Goal: Task Accomplishment & Management: Complete application form

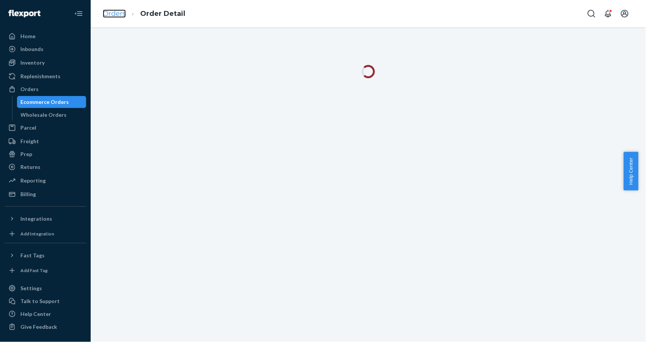
drag, startPoint x: 0, startPoint y: 0, endPoint x: 118, endPoint y: 16, distance: 119.4
click at [118, 16] on link "Orders" at bounding box center [114, 13] width 23 height 8
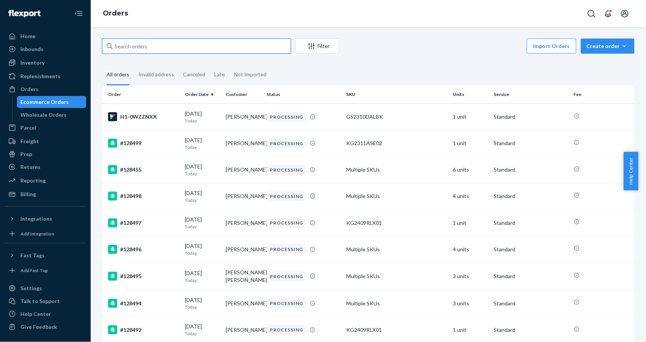
click at [154, 44] on input "text" at bounding box center [196, 46] width 189 height 15
paste input "110708"
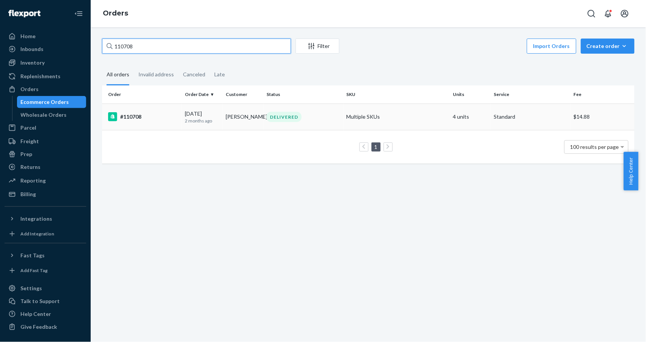
type input "110708"
click at [138, 119] on div "#110708" at bounding box center [143, 116] width 71 height 9
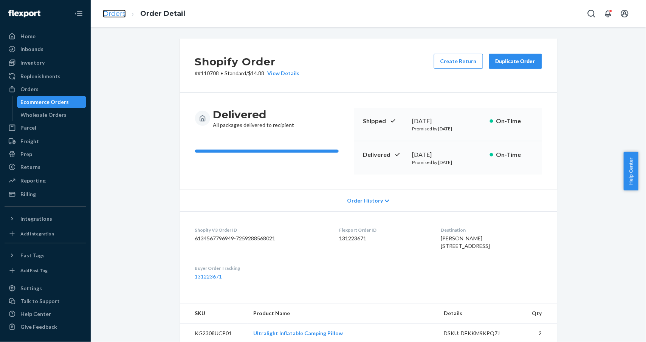
click at [123, 14] on link "Orders" at bounding box center [114, 13] width 23 height 8
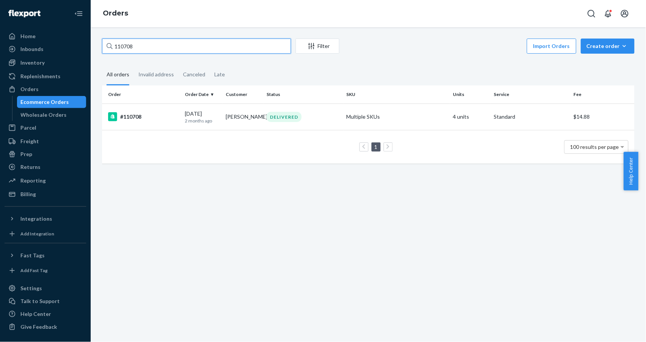
click at [148, 45] on input "110708" at bounding box center [196, 46] width 189 height 15
paste input "27948"
type input "127948"
click at [137, 117] on div "#127948" at bounding box center [143, 116] width 71 height 9
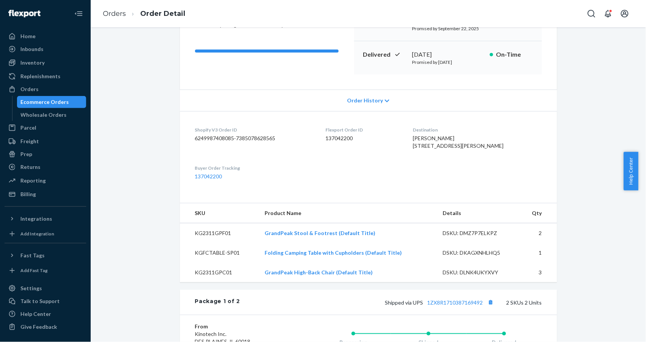
scroll to position [101, 0]
click at [349, 137] on dd "137042200" at bounding box center [364, 138] width 76 height 8
copy dd "137042200"
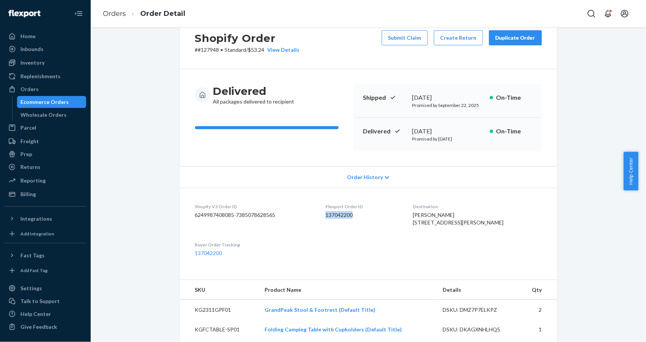
scroll to position [0, 0]
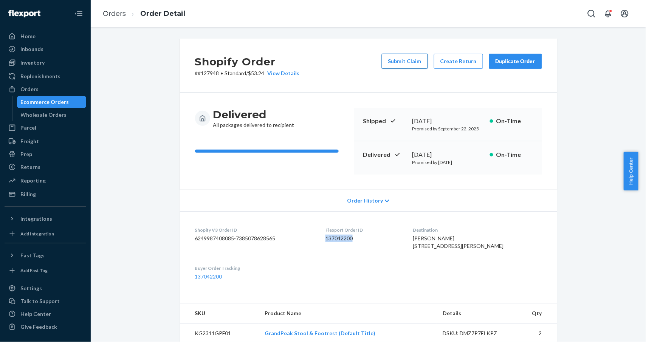
click at [394, 60] on button "Submit Claim" at bounding box center [405, 61] width 46 height 15
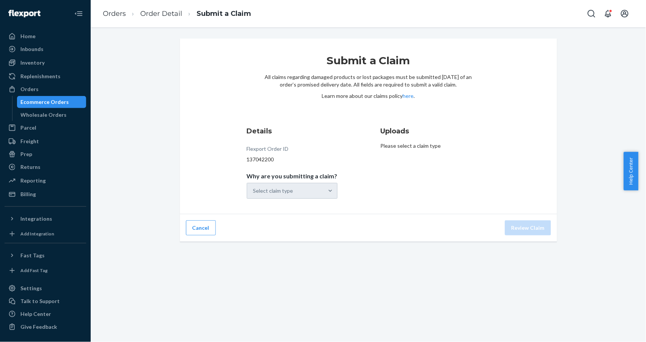
click at [309, 186] on div "Select claim type" at bounding box center [292, 191] width 91 height 16
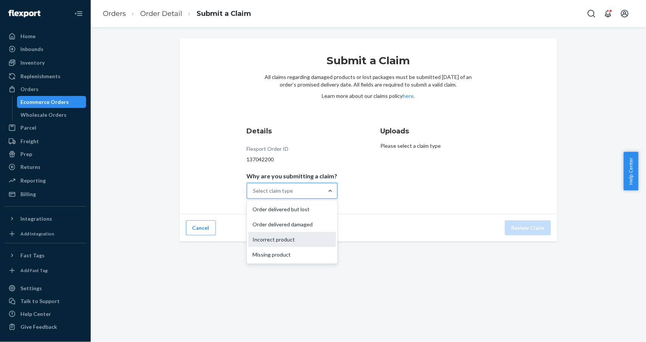
click at [298, 239] on div "Incorrect product" at bounding box center [292, 239] width 88 height 15
click at [254, 195] on input "Why are you submitting a claim? option Incorrect product focused, 0 of 4. 4 res…" at bounding box center [253, 191] width 1 height 8
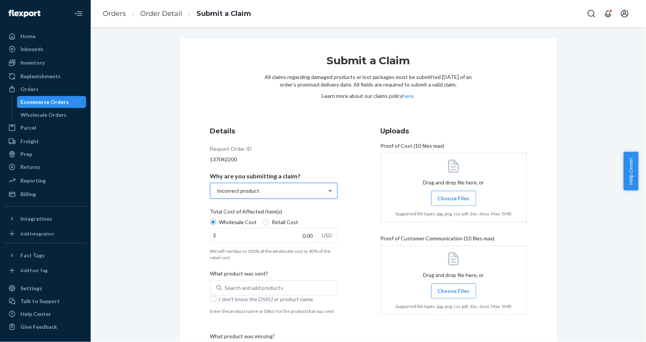
click at [275, 222] on span "Retail Cost" at bounding box center [285, 223] width 26 height 8
click at [269, 222] on input "Retail Cost" at bounding box center [266, 222] width 6 height 6
radio input "true"
radio input "false"
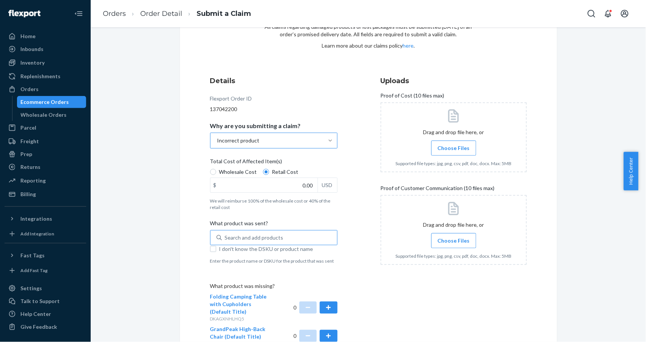
click at [279, 237] on div "Search and add products" at bounding box center [279, 238] width 115 height 14
click at [226, 237] on input "Search and add products" at bounding box center [225, 238] width 1 height 8
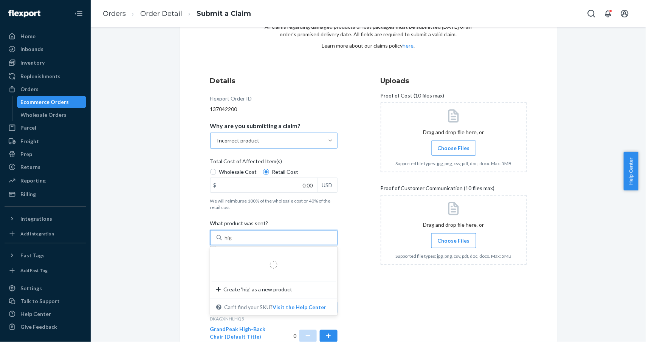
type input "high"
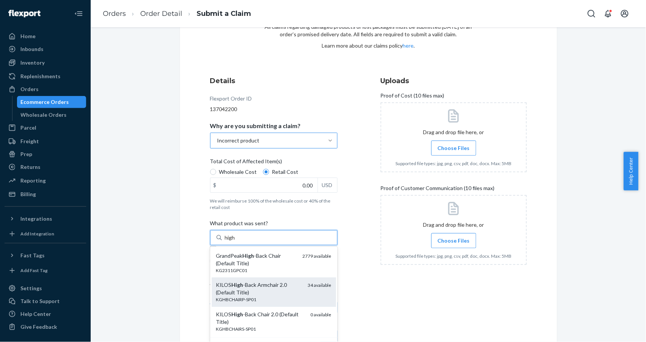
click at [259, 293] on div "KILOS High -Back Armchair 2.0 (Default Title)" at bounding box center [259, 288] width 86 height 15
click at [236, 242] on input "high" at bounding box center [230, 238] width 11 height 8
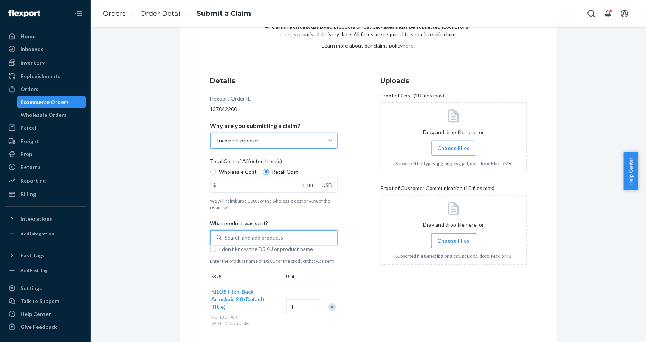
click at [269, 236] on div "Search and add products" at bounding box center [254, 238] width 59 height 8
click at [226, 236] on input "0 results available. Select is focused ,type to refine list, press Down to open…" at bounding box center [225, 238] width 1 height 8
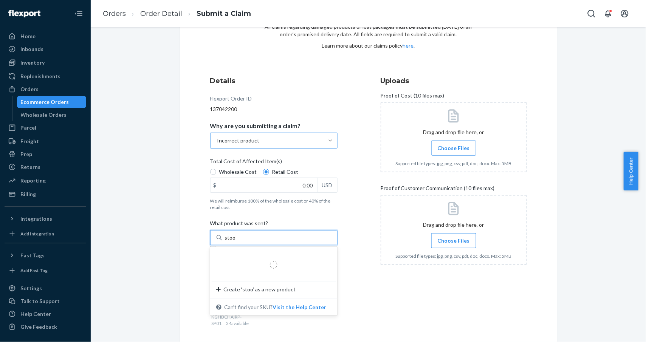
type input "stool"
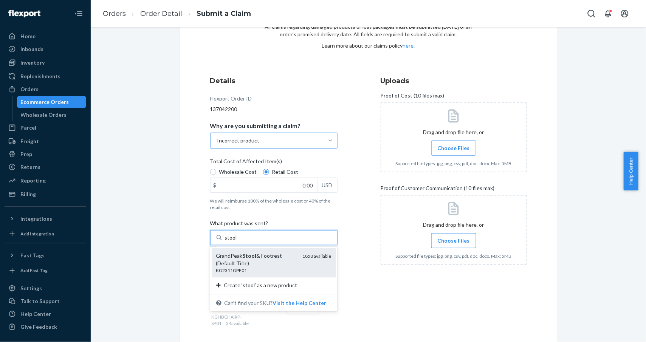
click at [241, 262] on div "GrandPeak Stool & Footrest (Default Title)" at bounding box center [256, 259] width 81 height 15
click at [237, 242] on input "stool" at bounding box center [231, 238] width 12 height 8
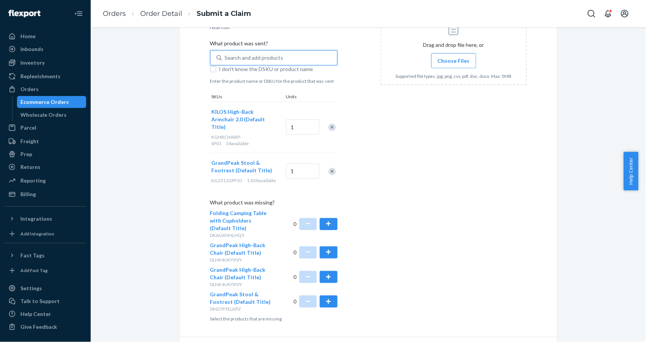
scroll to position [245, 0]
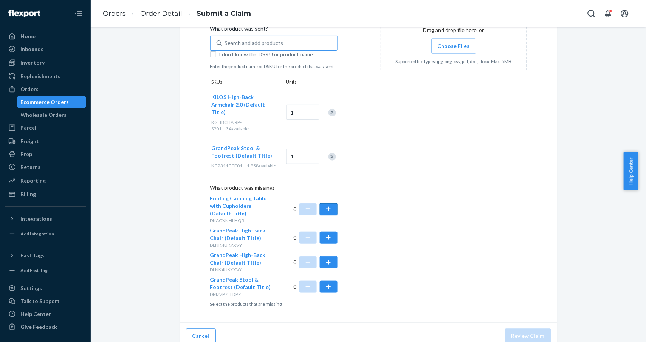
click at [325, 203] on button "button" at bounding box center [328, 209] width 17 height 12
click at [325, 281] on button "button" at bounding box center [328, 287] width 17 height 12
click at [304, 281] on button "button" at bounding box center [307, 287] width 17 height 12
click at [326, 256] on button "button" at bounding box center [328, 262] width 17 height 12
click at [303, 256] on button "button" at bounding box center [307, 262] width 17 height 12
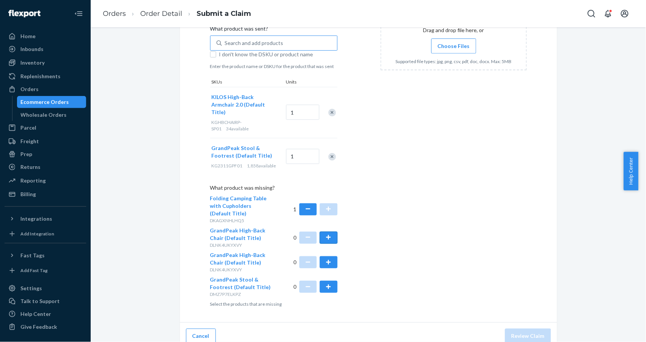
click at [328, 232] on button "button" at bounding box center [328, 238] width 17 height 12
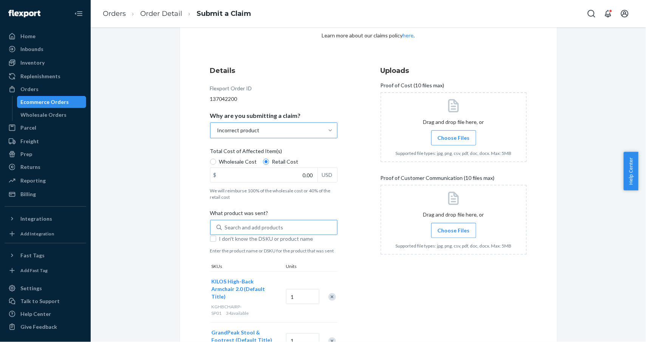
scroll to position [43, 0]
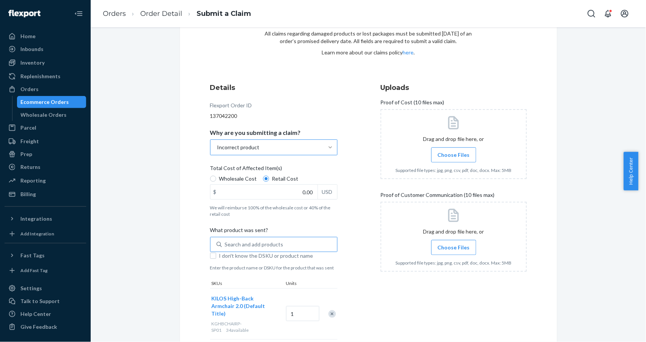
click at [448, 154] on span "Choose Files" at bounding box center [454, 155] width 32 height 8
click at [454, 154] on input "Choose Files" at bounding box center [454, 155] width 0 height 8
click at [451, 154] on span "Choose Files" at bounding box center [454, 155] width 32 height 8
click at [454, 157] on span "Choose Files" at bounding box center [454, 155] width 32 height 8
click at [454, 157] on input "Choose Files" at bounding box center [454, 155] width 0 height 8
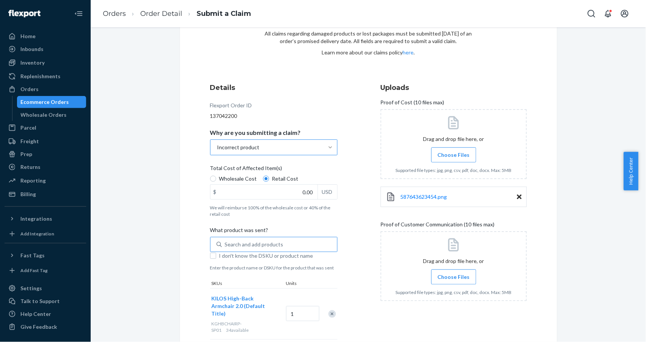
click at [455, 158] on span "Choose Files" at bounding box center [454, 155] width 32 height 8
click at [454, 158] on input "Choose Files" at bounding box center [454, 155] width 0 height 8
click at [293, 191] on input "0.00" at bounding box center [264, 192] width 107 height 14
paste input "164.9"
type input "164.90"
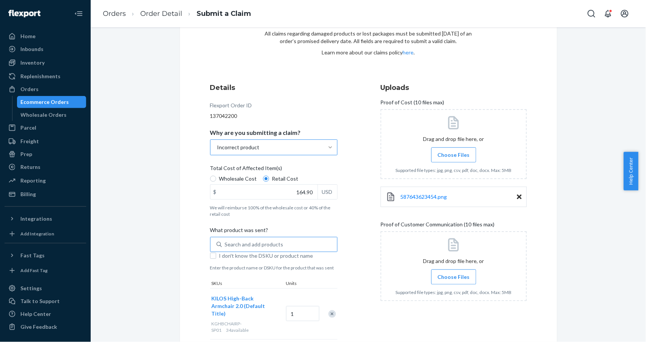
click at [522, 196] on div "587643623454.png" at bounding box center [454, 197] width 146 height 20
click at [517, 194] on icon at bounding box center [519, 197] width 5 height 7
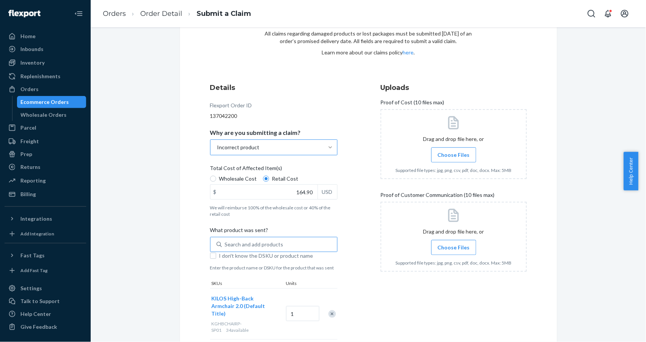
click at [465, 160] on label "Choose Files" at bounding box center [453, 154] width 45 height 15
click at [454, 159] on input "Choose Files" at bounding box center [454, 155] width 0 height 8
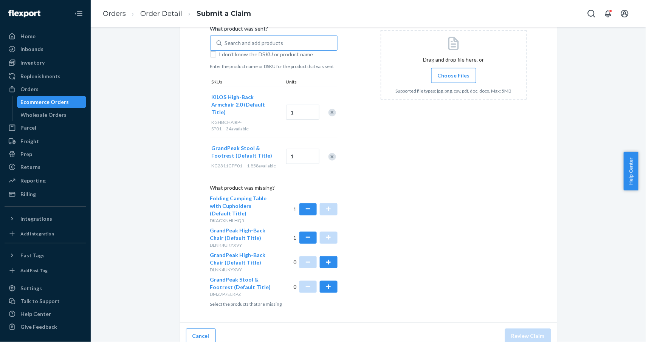
scroll to position [195, 0]
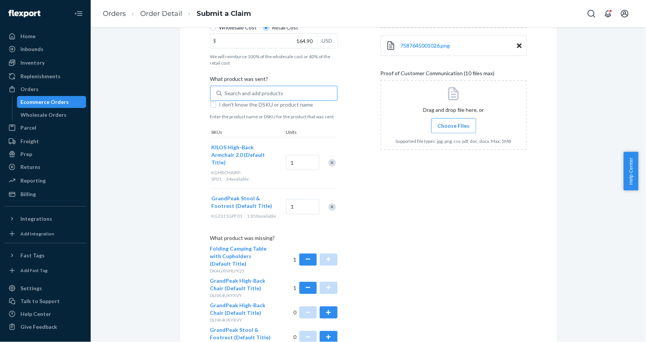
click at [456, 124] on span "Choose Files" at bounding box center [454, 126] width 32 height 8
click at [454, 124] on input "Choose Files" at bounding box center [454, 126] width 0 height 8
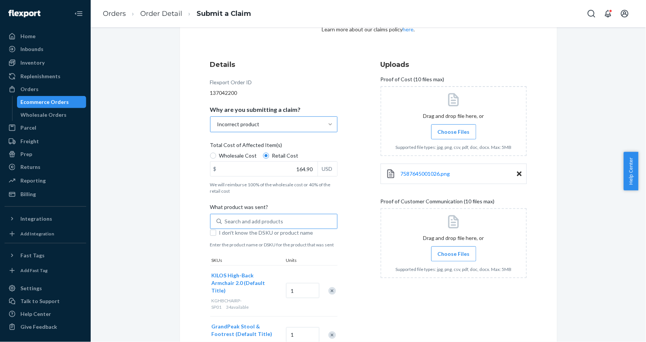
scroll to position [43, 0]
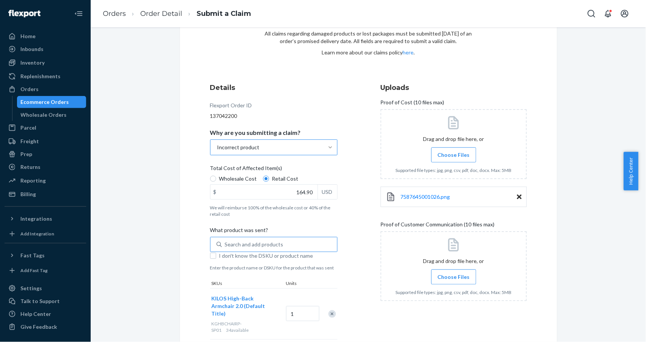
click at [455, 278] on span "Choose Files" at bounding box center [454, 277] width 32 height 8
click at [454, 278] on input "Choose Files" at bounding box center [454, 277] width 0 height 8
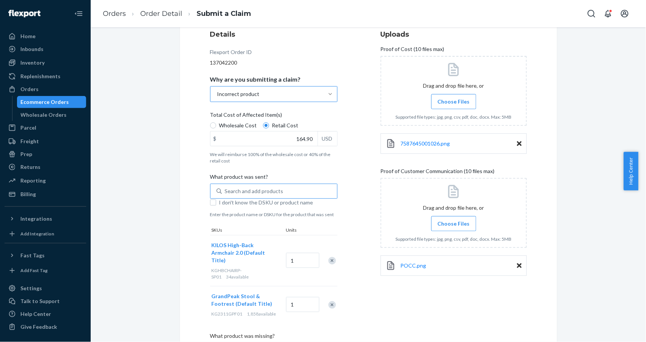
scroll to position [144, 0]
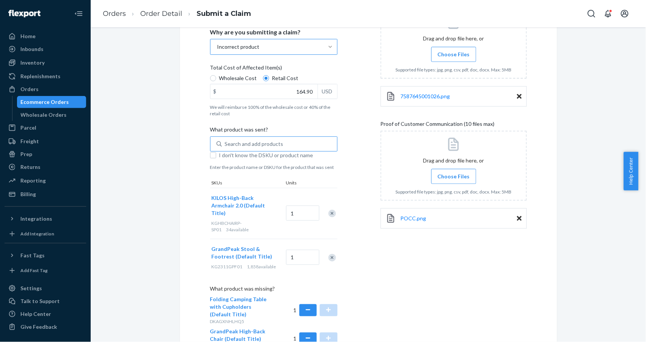
click at [452, 180] on span "Choose Files" at bounding box center [454, 177] width 32 height 8
click at [454, 180] on input "Choose Files" at bounding box center [454, 176] width 0 height 8
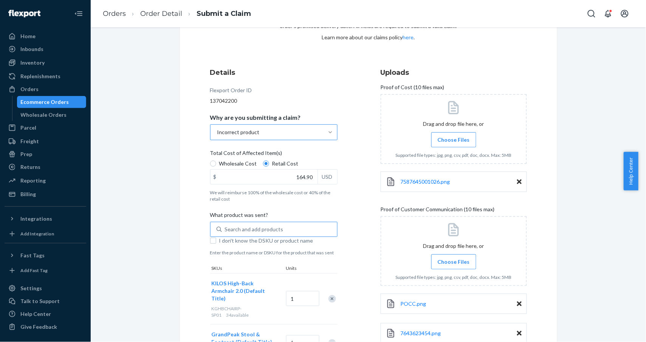
scroll to position [0, 0]
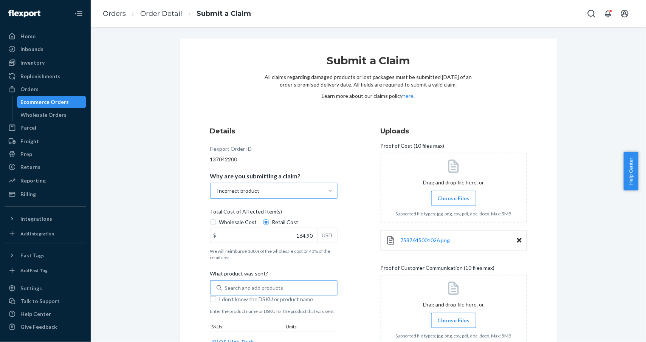
click at [222, 160] on div "137042200" at bounding box center [273, 160] width 127 height 8
copy div "137042200"
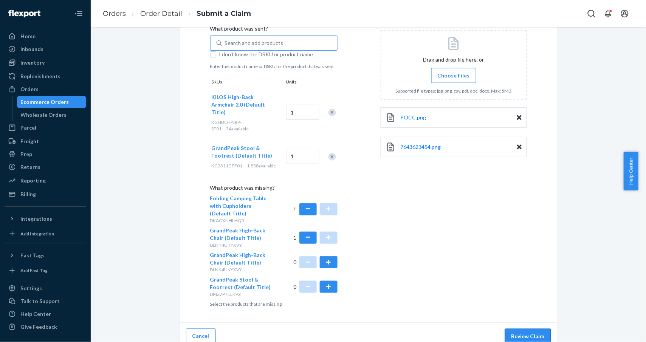
click at [521, 329] on button "Review Claim" at bounding box center [528, 336] width 46 height 15
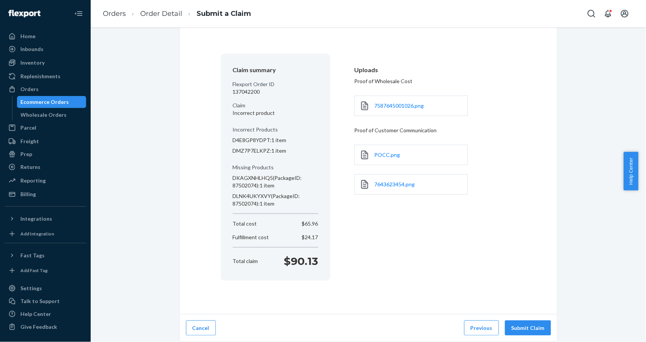
scroll to position [37, 0]
drag, startPoint x: 285, startPoint y: 263, endPoint x: 312, endPoint y: 261, distance: 27.0
click at [312, 261] on p "$90.13" at bounding box center [301, 261] width 34 height 15
click at [284, 260] on p "$90.13" at bounding box center [301, 261] width 34 height 15
drag, startPoint x: 280, startPoint y: 263, endPoint x: 323, endPoint y: 264, distance: 43.1
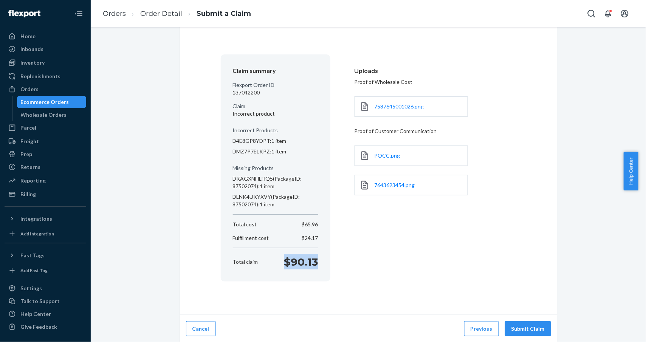
click at [323, 264] on section "Claim summary Flexport Order ID 137042200 Claim Incorrect product Incorrect Pro…" at bounding box center [276, 167] width 110 height 227
copy p "$90.13"
click at [528, 331] on button "Submit Claim" at bounding box center [528, 328] width 46 height 15
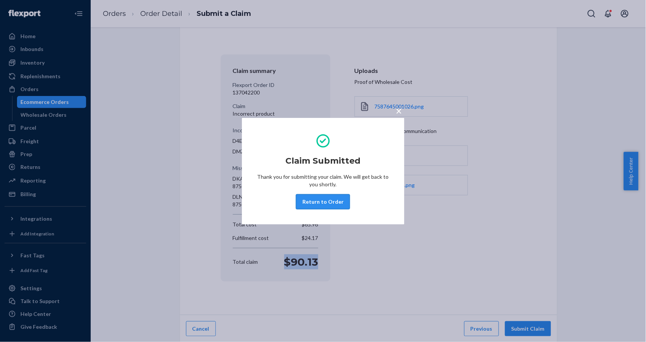
click at [326, 204] on button "Return to Order" at bounding box center [323, 201] width 54 height 15
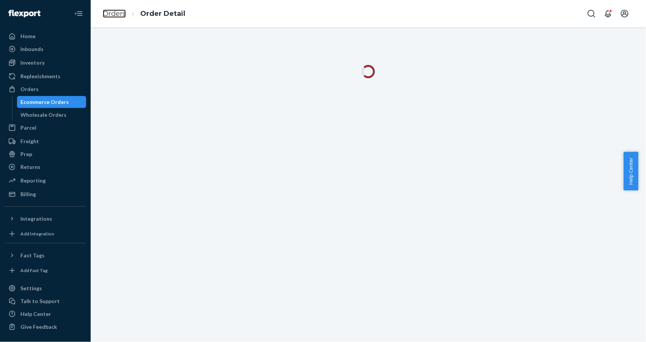
click at [108, 12] on link "Orders" at bounding box center [114, 13] width 23 height 8
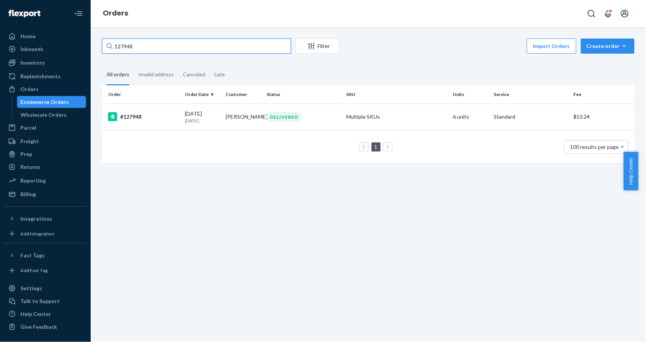
click at [135, 44] on input "127948" at bounding box center [196, 46] width 189 height 15
paste input "10708"
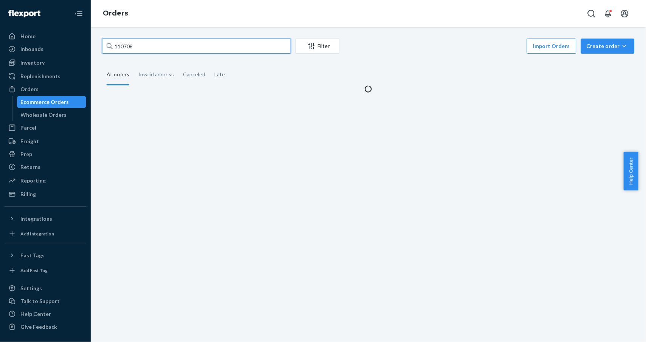
type input "110708"
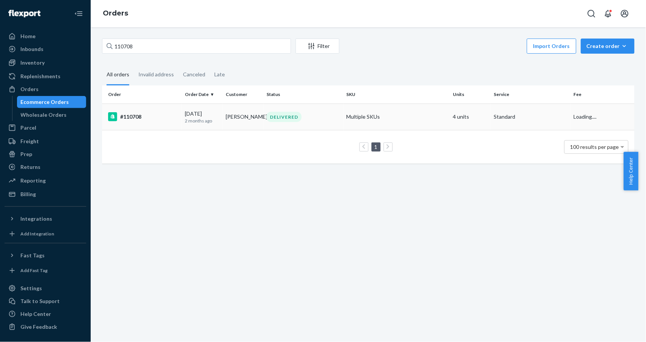
click at [162, 129] on td "#110708" at bounding box center [142, 117] width 80 height 26
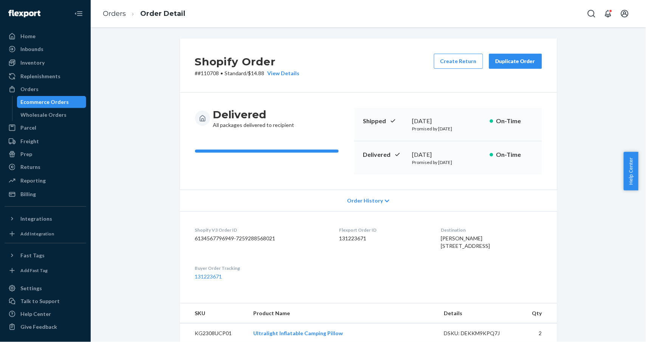
click at [504, 57] on button "Duplicate Order" at bounding box center [515, 61] width 53 height 15
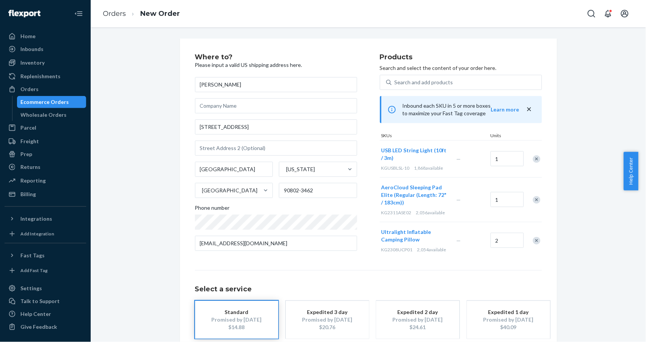
click at [534, 241] on div "Remove Item" at bounding box center [537, 241] width 8 height 8
click at [535, 155] on div at bounding box center [532, 159] width 19 height 20
click at [537, 158] on div at bounding box center [532, 159] width 19 height 20
click at [534, 159] on div "Remove Item" at bounding box center [537, 159] width 8 height 8
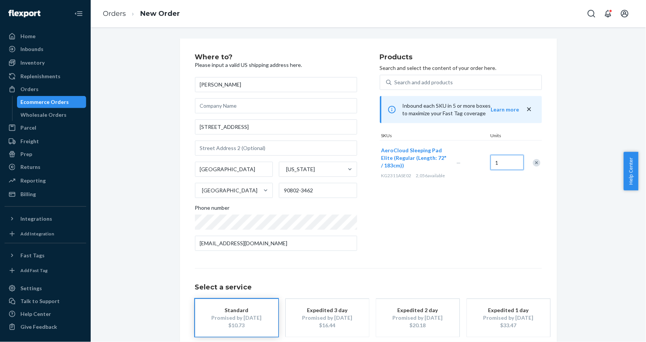
click at [495, 165] on input "1" at bounding box center [507, 162] width 33 height 15
click at [486, 208] on div "Products Search and select the content of your order here. Search and add produ…" at bounding box center [461, 155] width 162 height 203
click at [397, 212] on div "Products Search and select the content of your order here. Search and add produ…" at bounding box center [461, 155] width 162 height 203
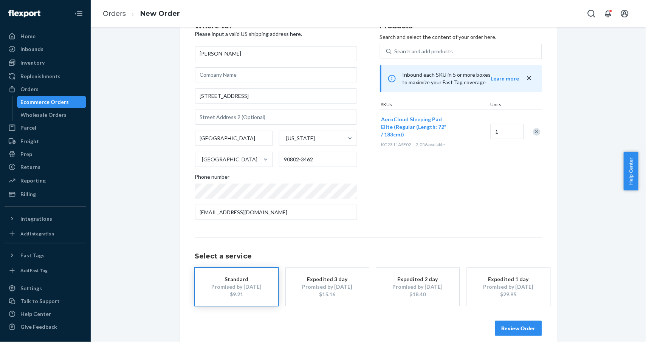
scroll to position [39, 0]
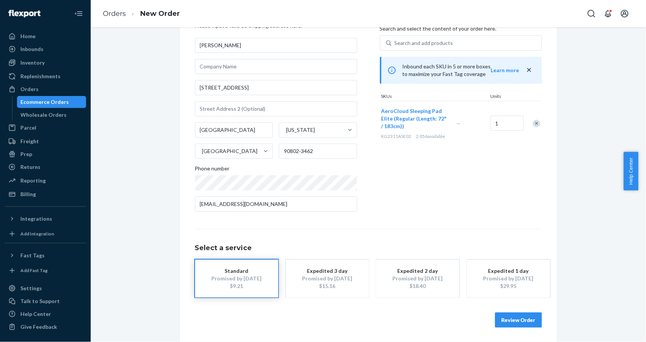
click at [247, 275] on div "Promised by [DATE]" at bounding box center [236, 279] width 61 height 8
click at [513, 325] on button "Review Order" at bounding box center [518, 320] width 47 height 15
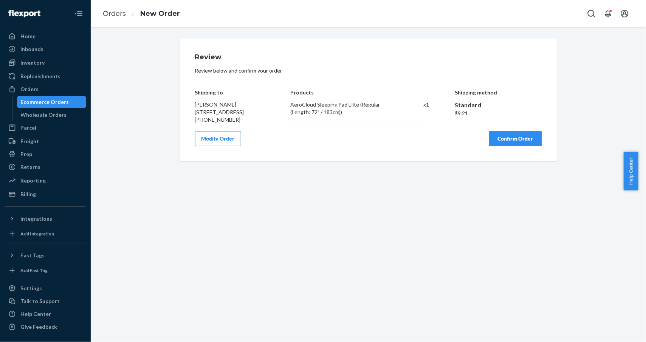
scroll to position [0, 0]
click at [530, 146] on button "Confirm Order" at bounding box center [515, 138] width 53 height 15
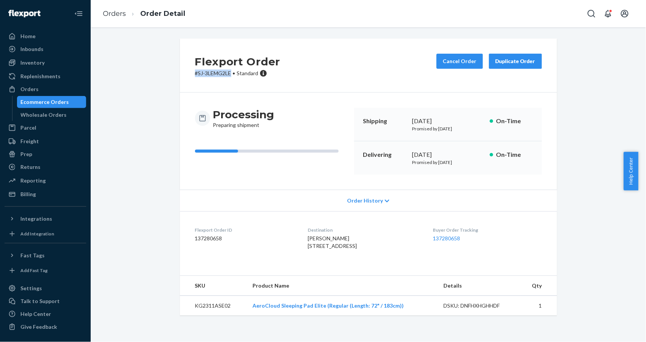
drag, startPoint x: 228, startPoint y: 74, endPoint x: 184, endPoint y: 77, distance: 44.3
click at [184, 77] on div "Flexport Order # SJ-3LEMG2LE • Standard Cancel Order Duplicate Order" at bounding box center [368, 66] width 377 height 54
copy p "# SJ-3LEMG2LE"
